Goal: Transaction & Acquisition: Purchase product/service

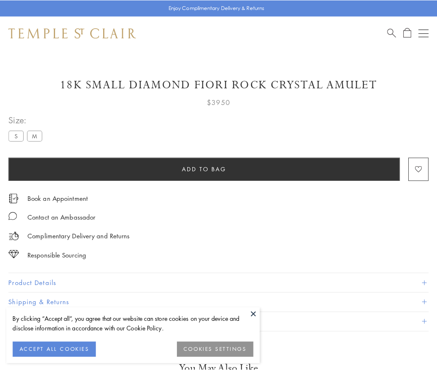
scroll to position [49, 0]
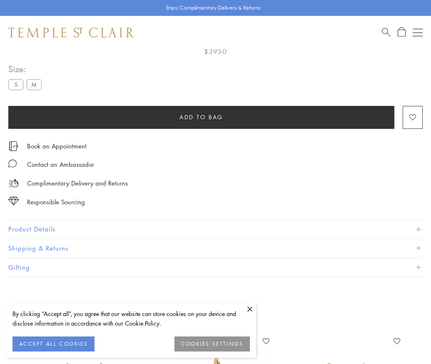
click at [201, 117] on span "Add to bag" at bounding box center [202, 116] width 44 height 9
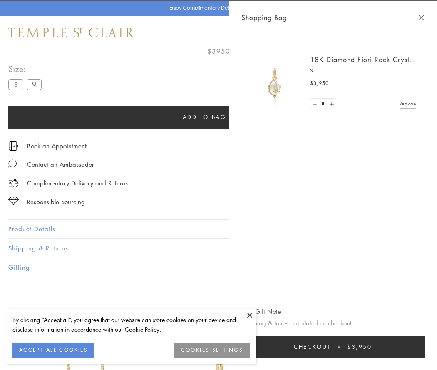
click at [333, 347] on button "Checkout $3,950" at bounding box center [333, 347] width 183 height 22
